Goal: Task Accomplishment & Management: Manage account settings

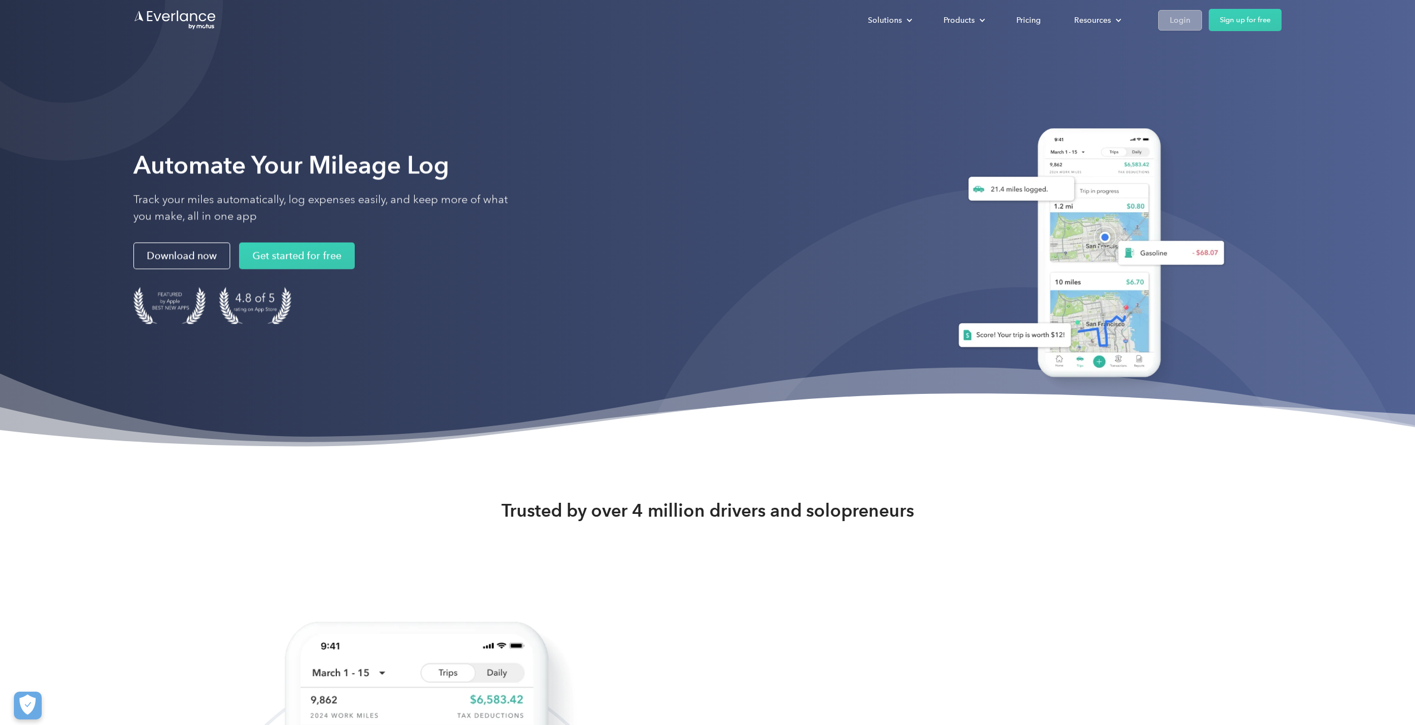
click at [1172, 17] on div "Login" at bounding box center [1180, 20] width 21 height 14
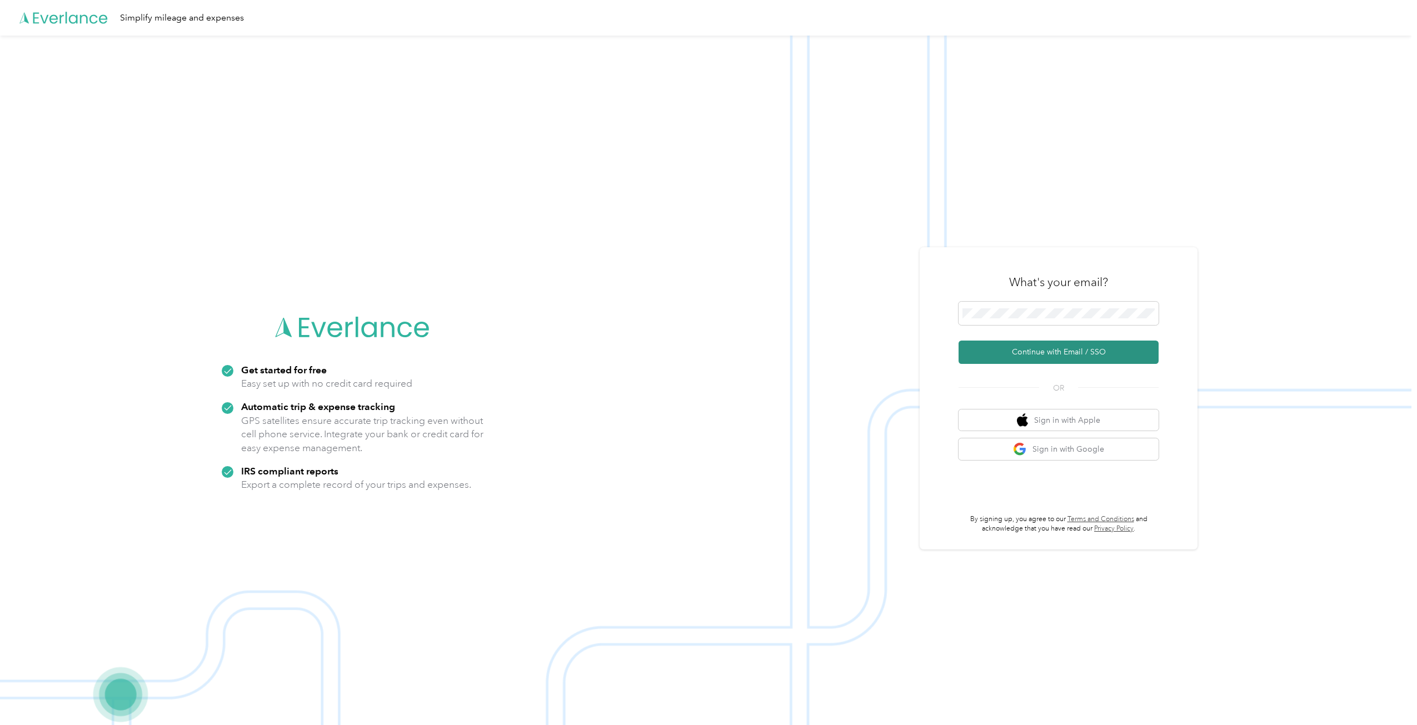
click at [1049, 346] on button "Continue with Email / SSO" at bounding box center [1059, 352] width 200 height 23
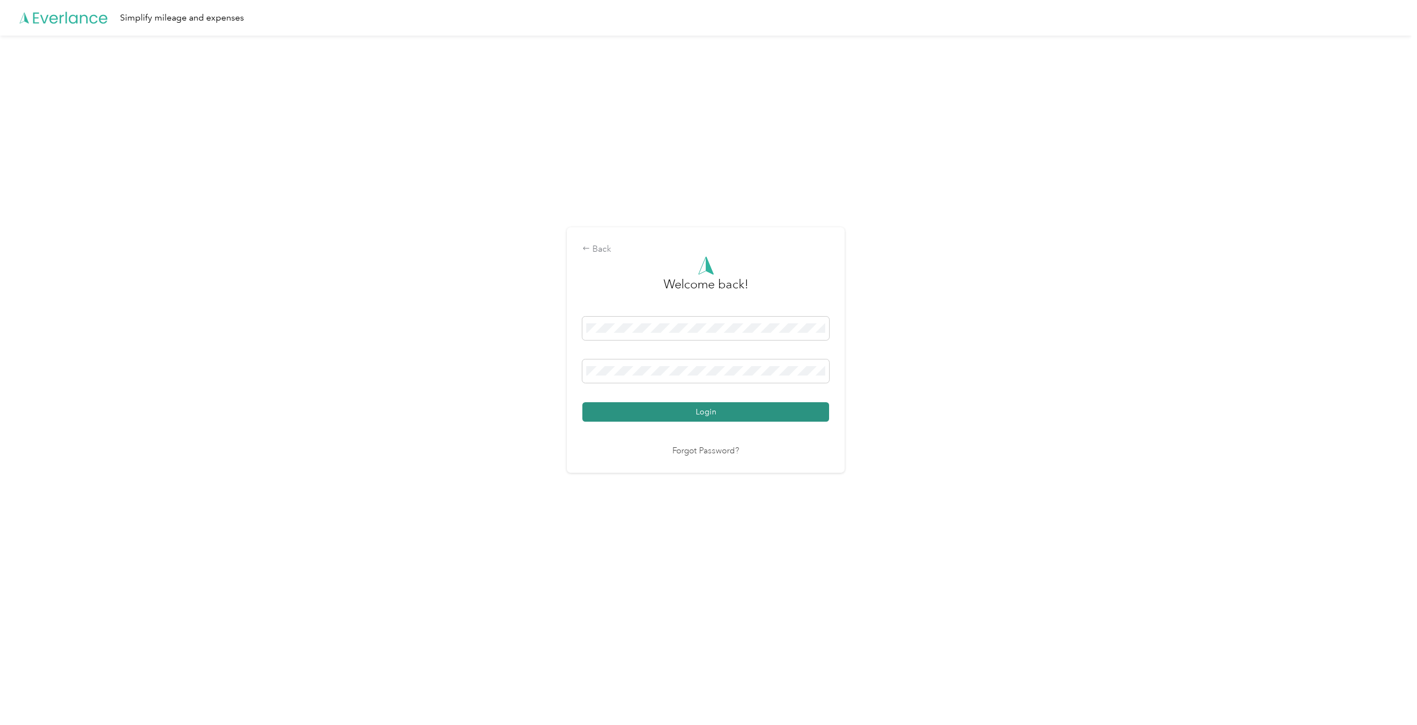
click at [683, 410] on button "Login" at bounding box center [706, 411] width 247 height 19
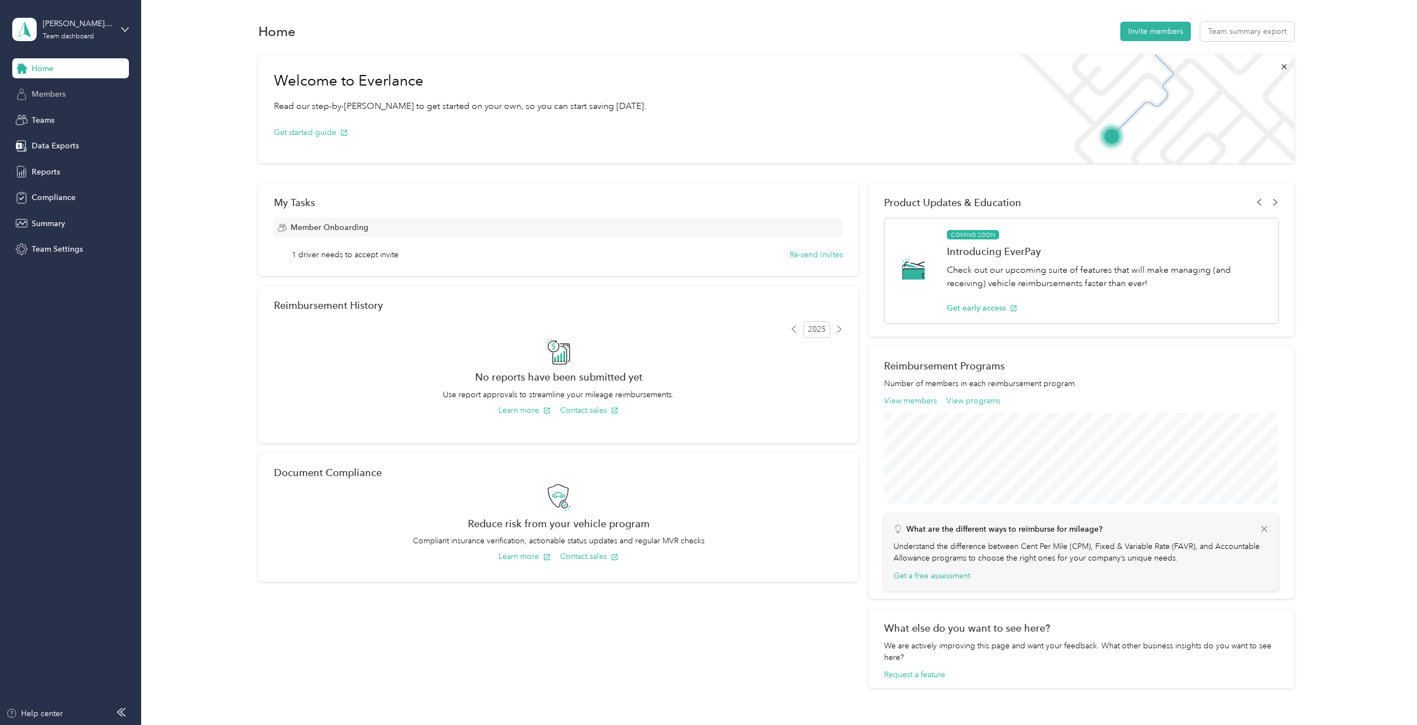
click at [77, 97] on div "Members" at bounding box center [70, 94] width 117 height 20
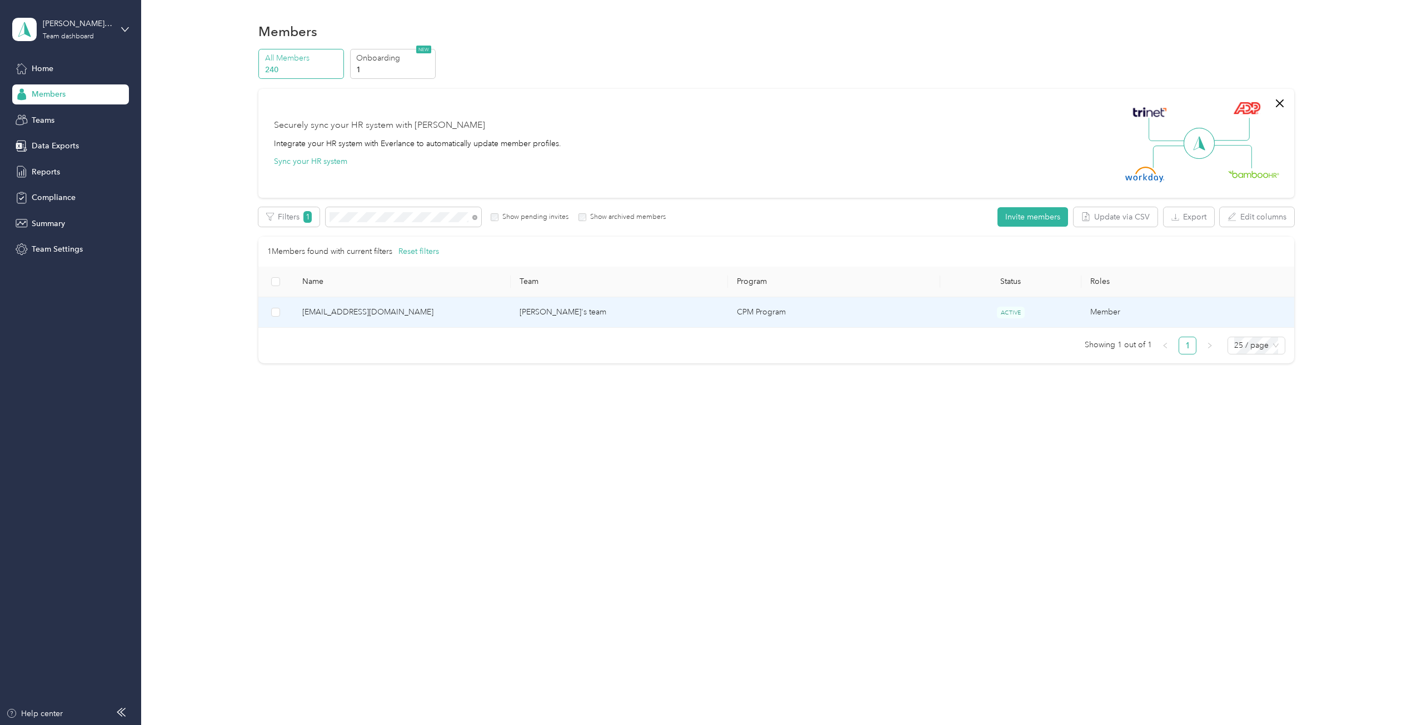
click at [851, 306] on td "CPM Program" at bounding box center [834, 312] width 212 height 31
